Goal: Information Seeking & Learning: Learn about a topic

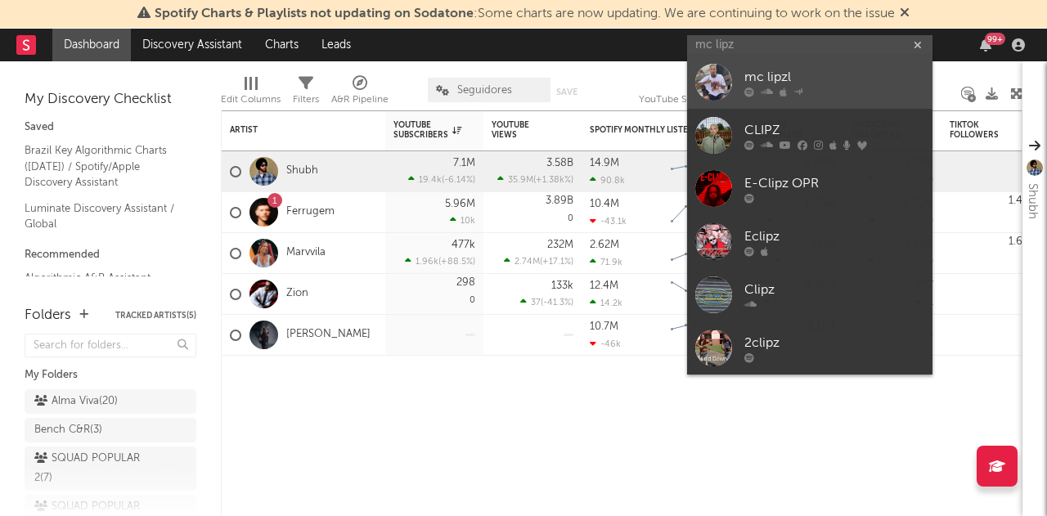
type input "mc lipz"
click at [813, 70] on div "mc lipzl" at bounding box center [834, 78] width 180 height 20
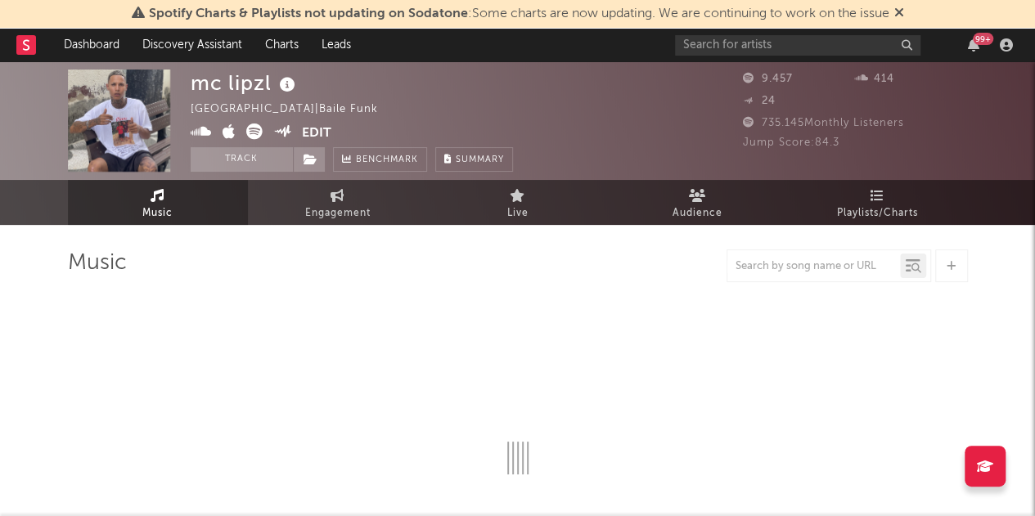
select select "6m"
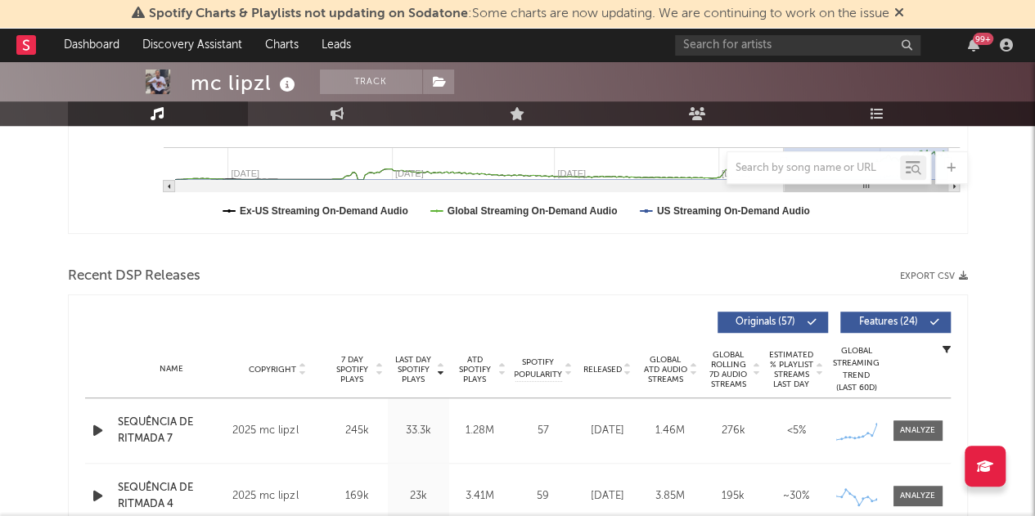
scroll to position [448, 0]
click at [826, 173] on input "text" at bounding box center [813, 168] width 173 height 13
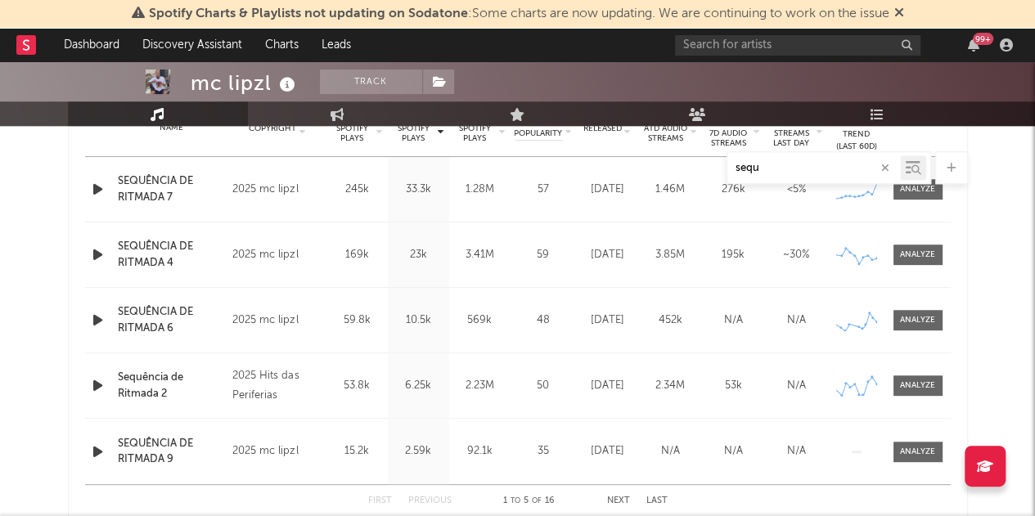
scroll to position [612, 0]
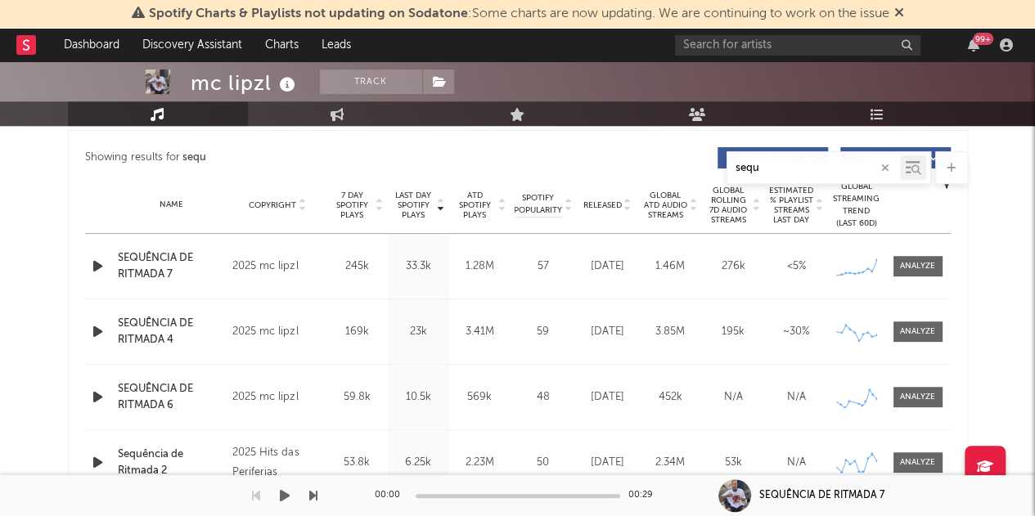
type input "sequ"
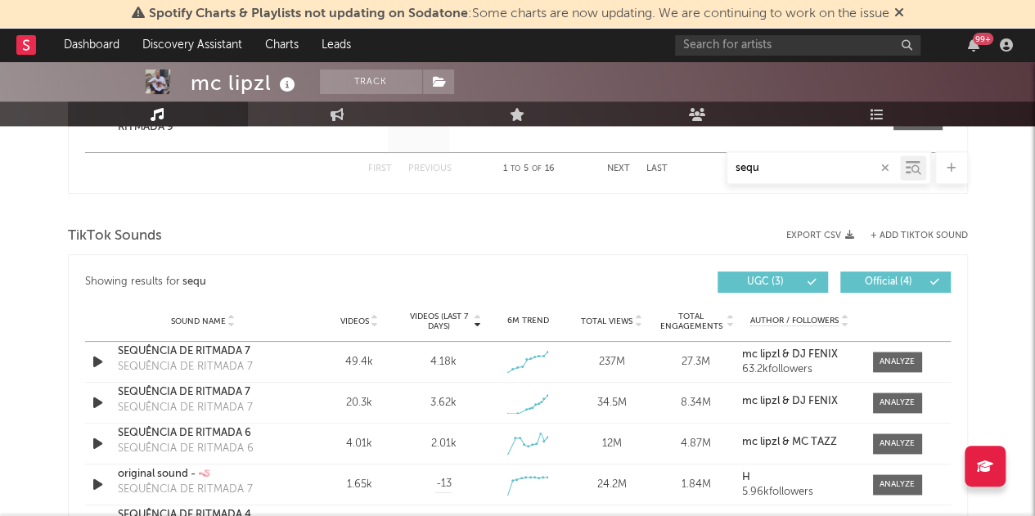
scroll to position [694, 0]
